Goal: Information Seeking & Learning: Find specific page/section

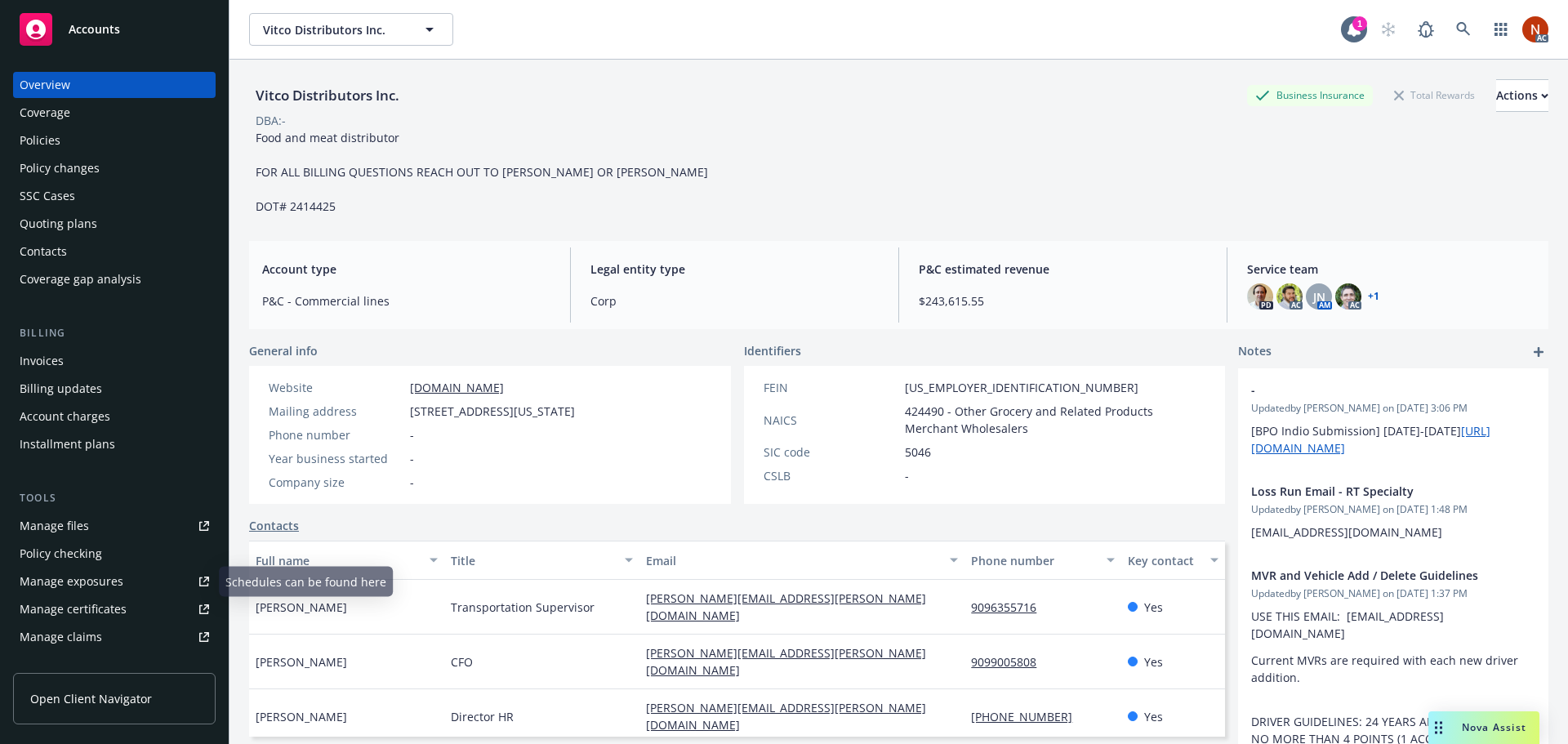
click at [84, 629] on div "Manage claims" at bounding box center [60, 636] width 83 height 26
click at [57, 143] on div "Policies" at bounding box center [40, 140] width 41 height 26
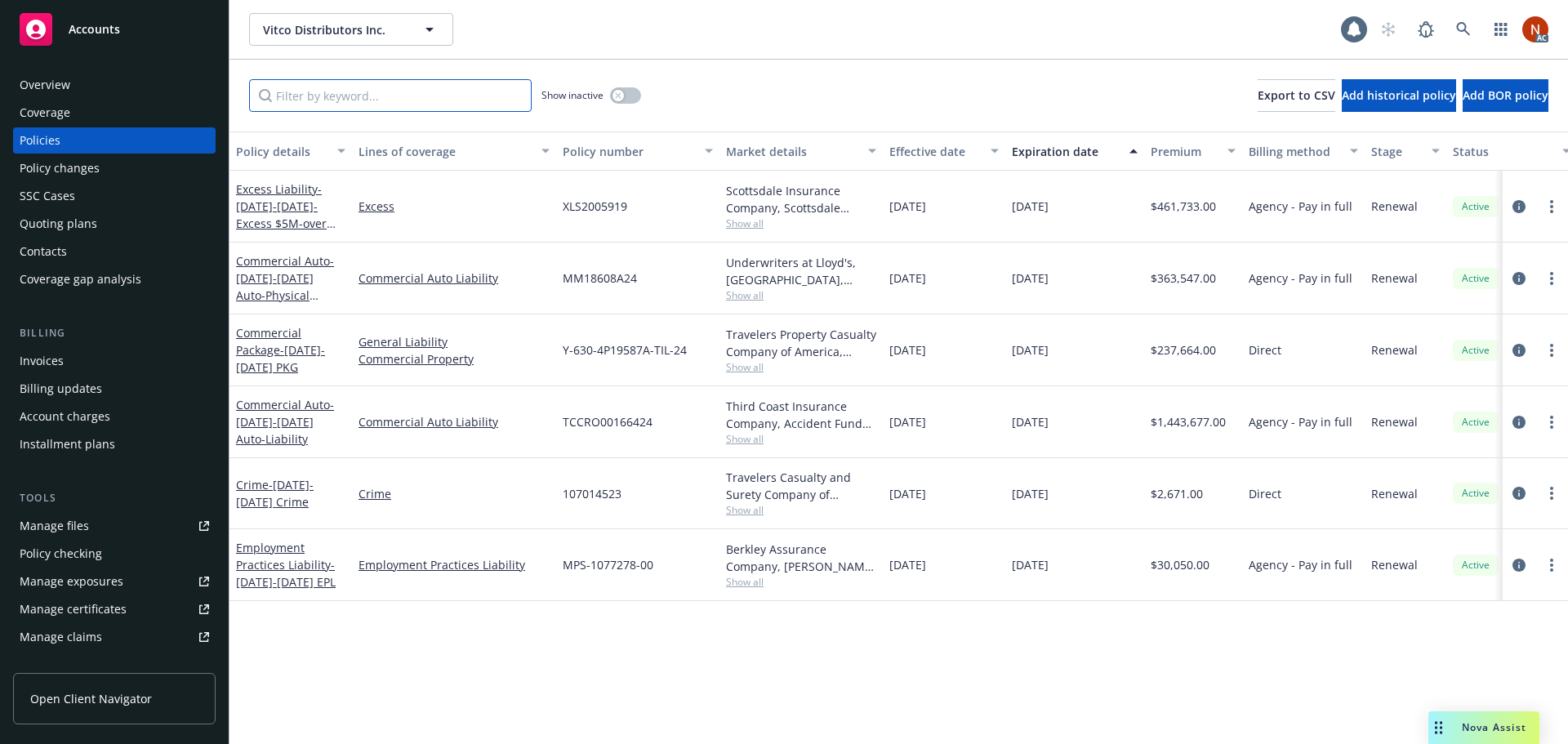
click at [291, 96] on input "Filter by keyword..." at bounding box center [390, 95] width 283 height 33
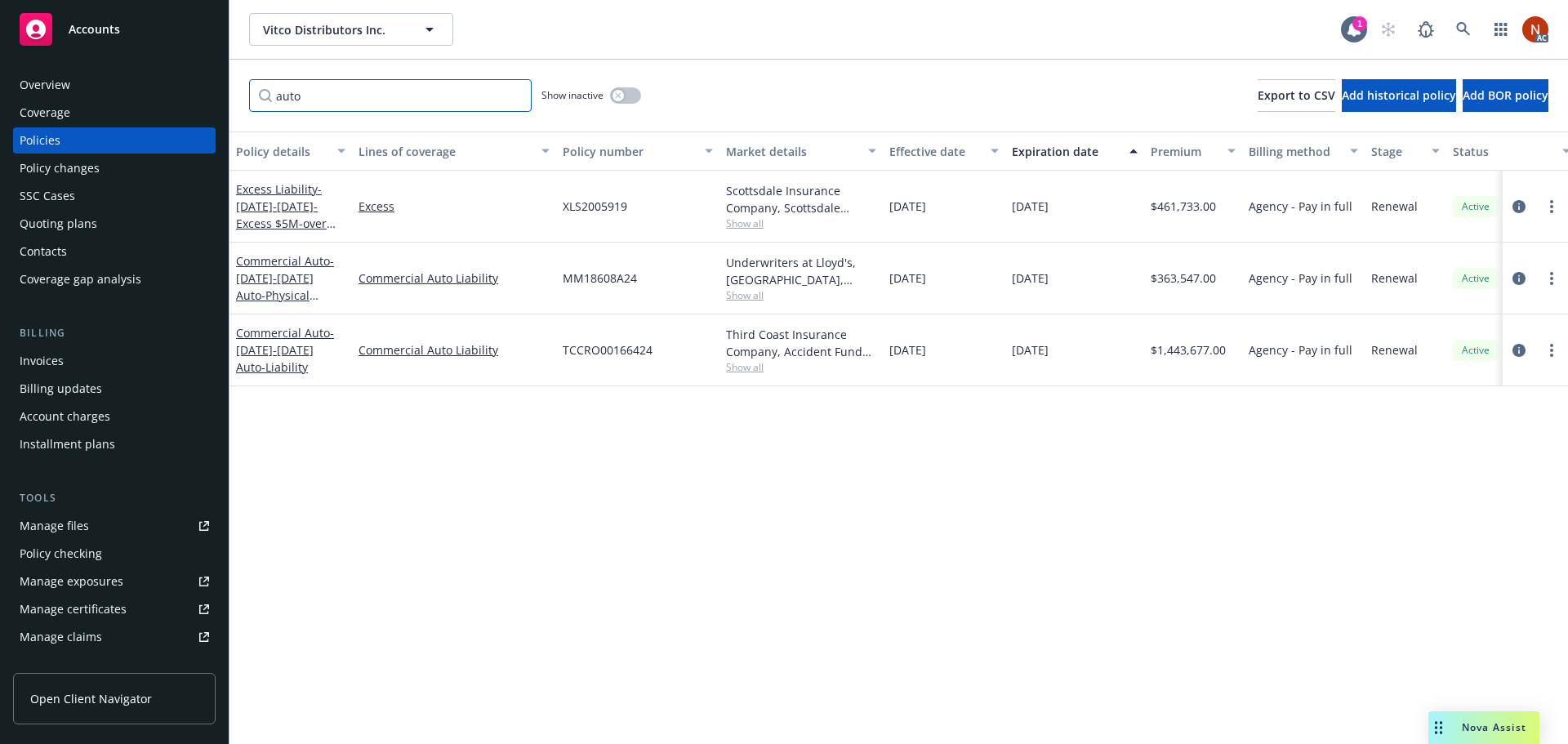
type input "auto"
click at [622, 94] on div "button" at bounding box center [617, 95] width 12 height 12
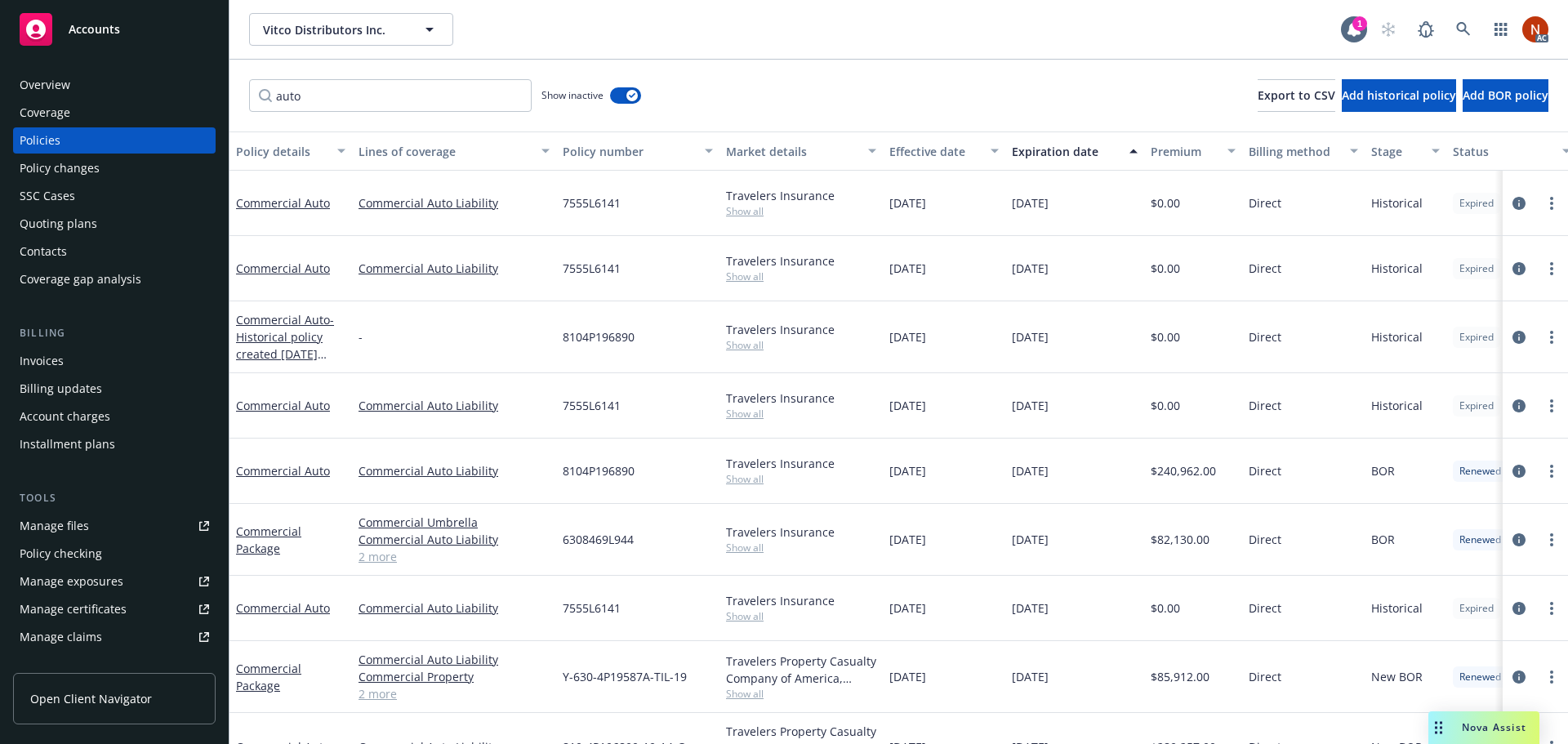
click at [950, 150] on div "Effective date" at bounding box center [935, 151] width 92 height 17
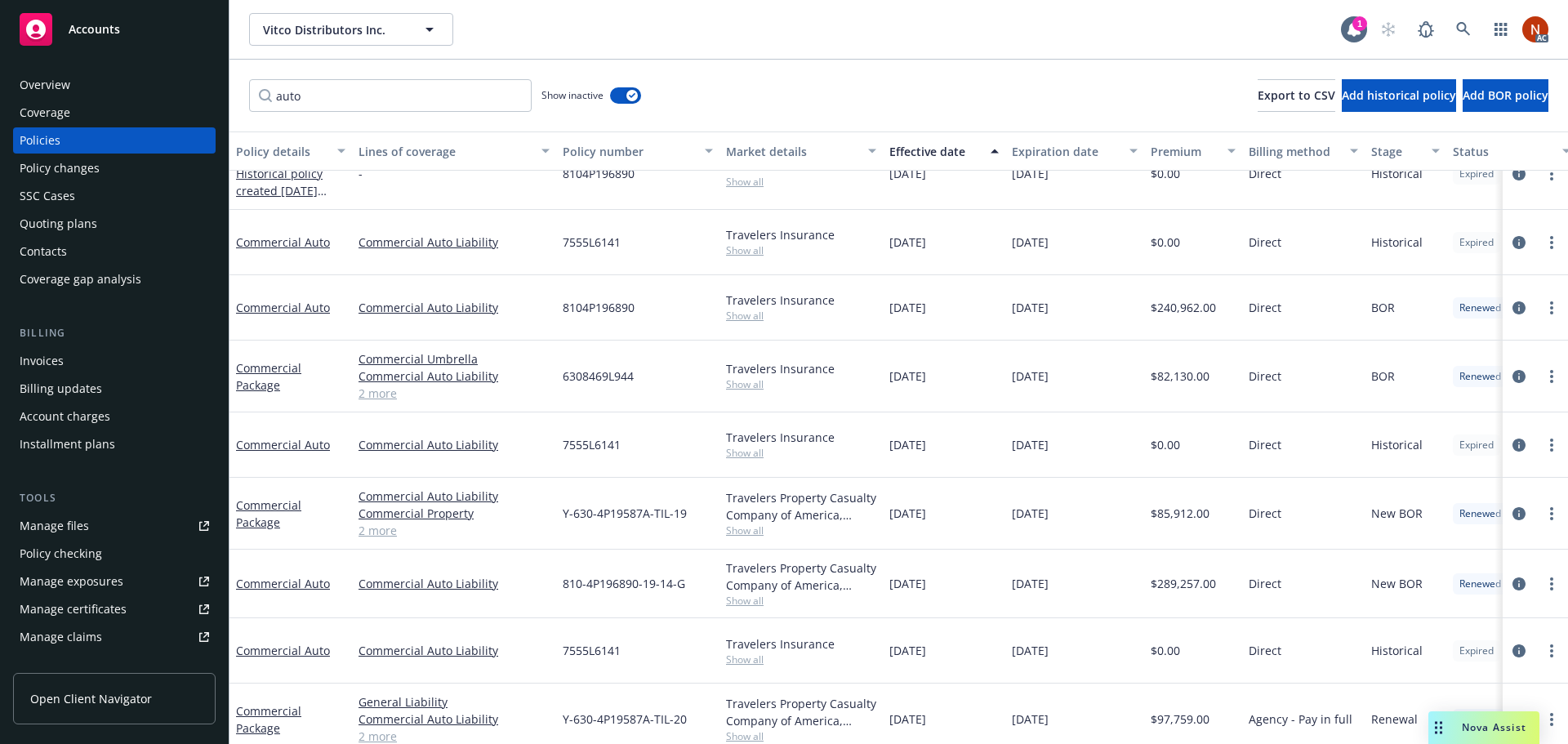
drag, startPoint x: 972, startPoint y: 513, endPoint x: 441, endPoint y: 534, distance: 531.4
click at [441, 534] on div "Commercial Package Commercial Auto Liability Commercial Property Commercial Umb…" at bounding box center [1017, 514] width 1576 height 72
click at [384, 531] on link "2 more" at bounding box center [453, 530] width 191 height 17
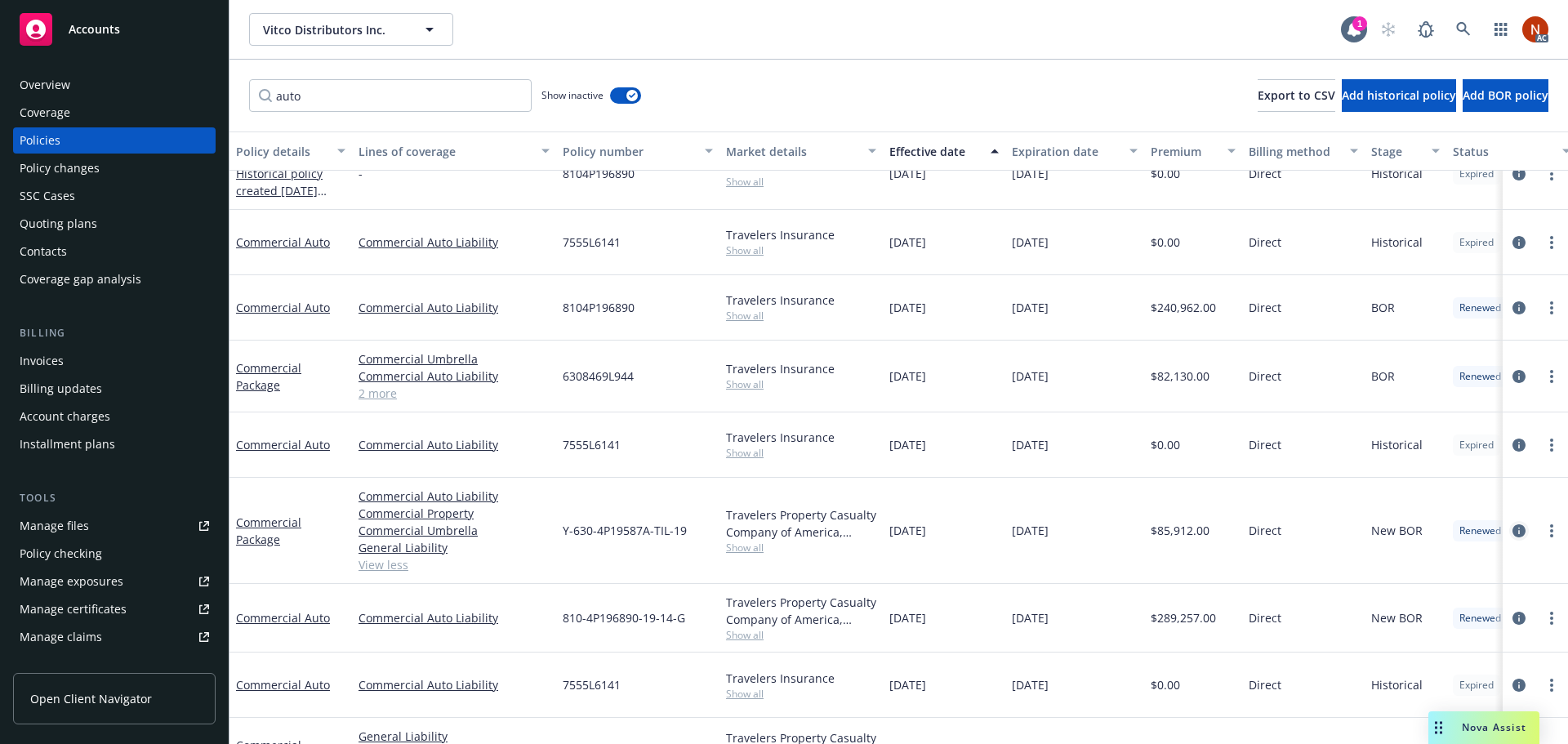
click at [1512, 525] on icon "circleInformation" at bounding box center [1518, 531] width 13 height 13
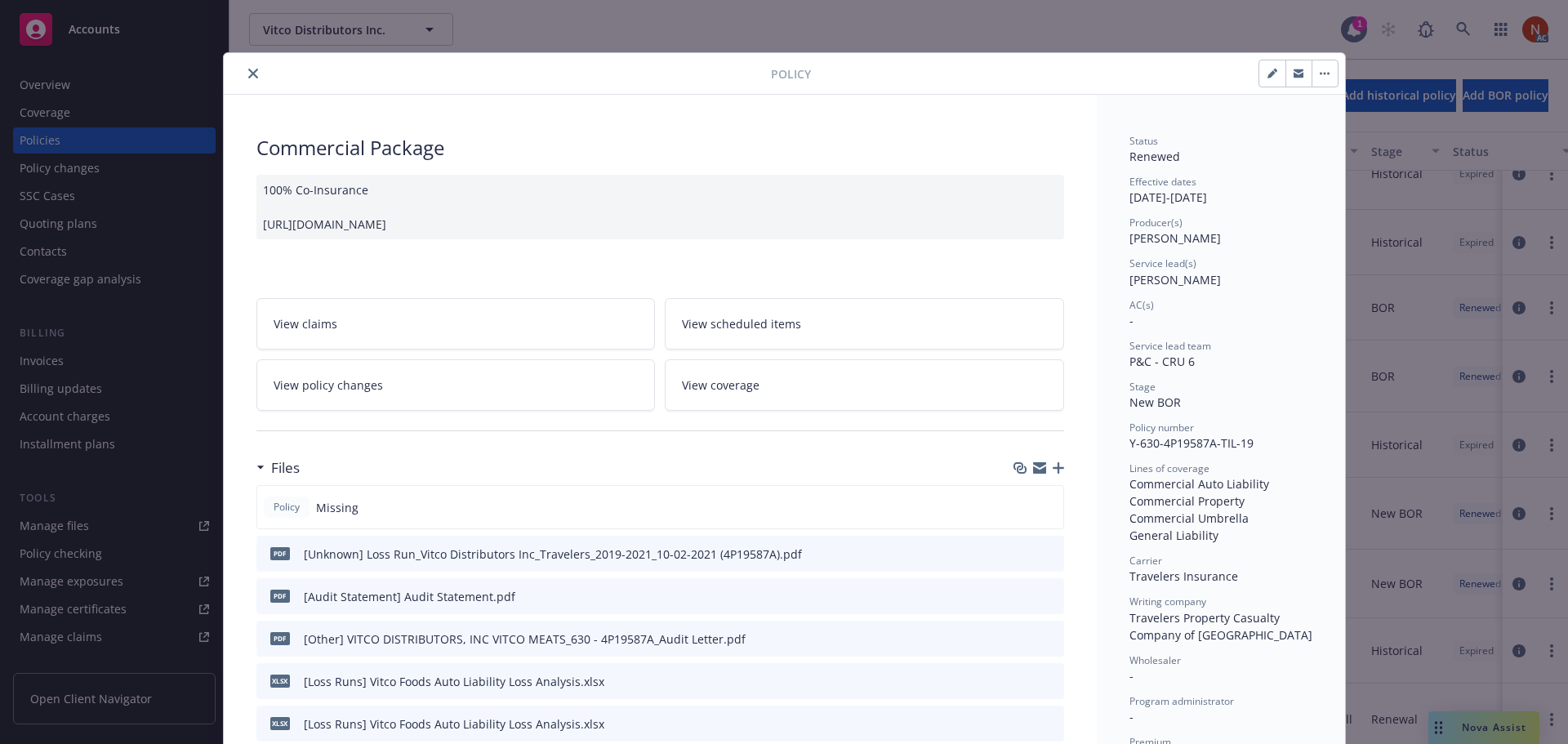
click at [248, 72] on icon "close" at bounding box center [252, 73] width 10 height 10
